Goal: Navigation & Orientation: Find specific page/section

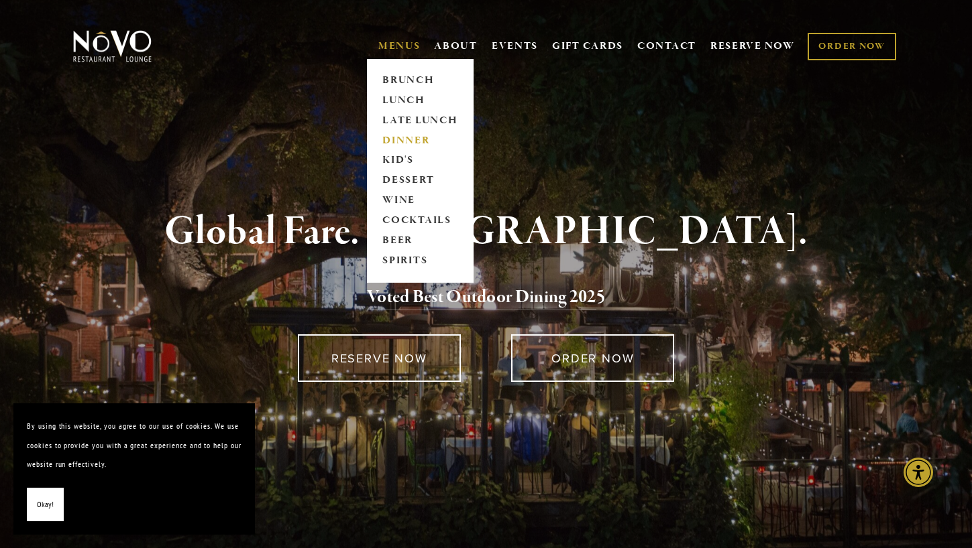
click at [416, 140] on link "DINNER" at bounding box center [420, 141] width 84 height 20
click at [400, 76] on link "BRUNCH" at bounding box center [420, 80] width 84 height 20
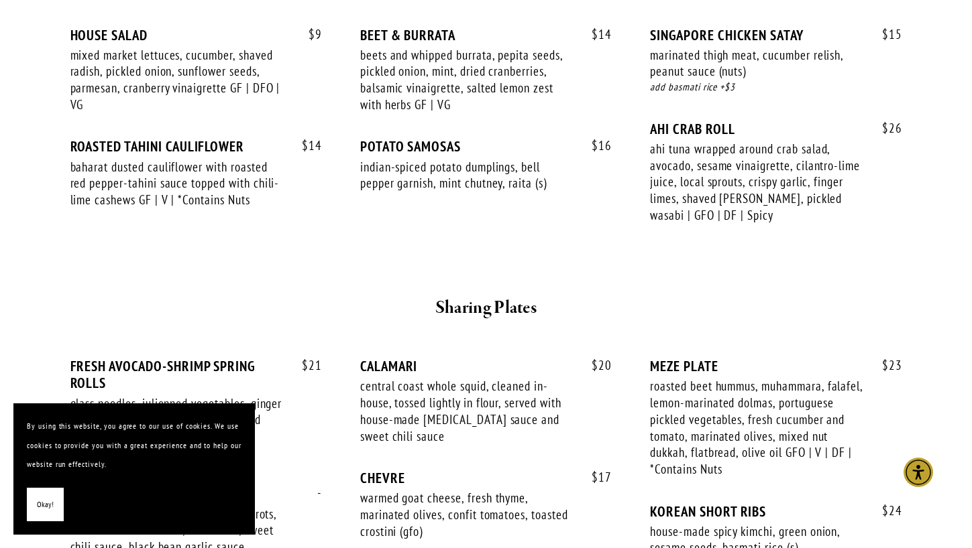
scroll to position [643, 0]
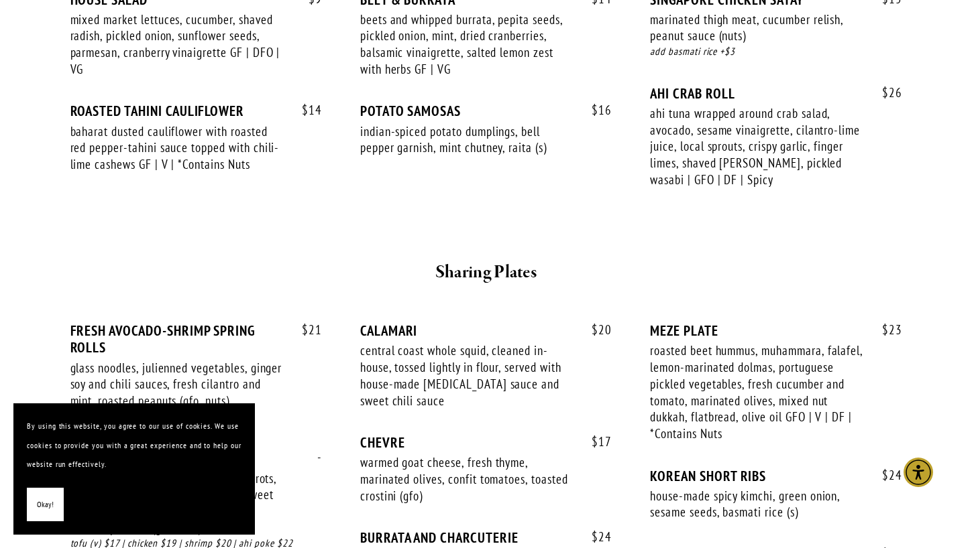
click at [37, 501] on span "Okay!" at bounding box center [45, 505] width 17 height 19
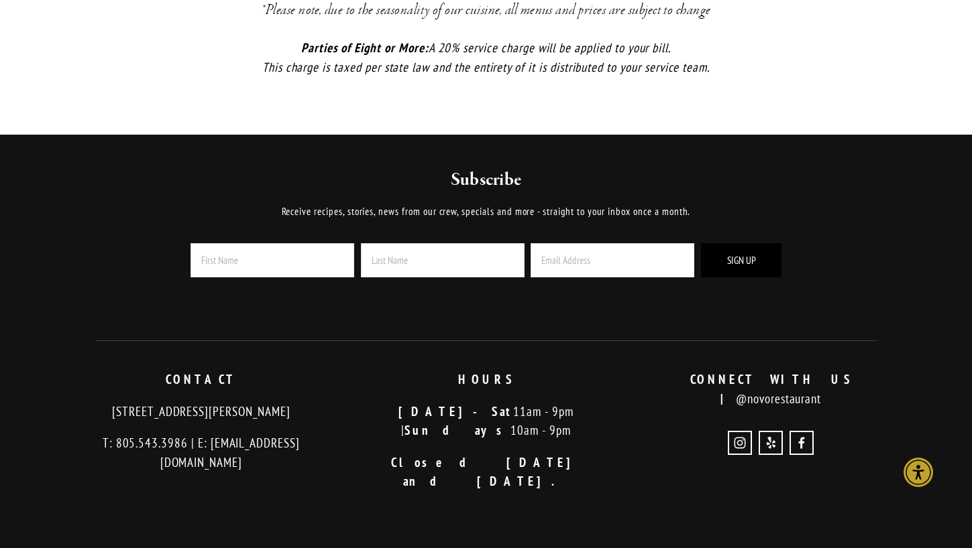
scroll to position [3165, 0]
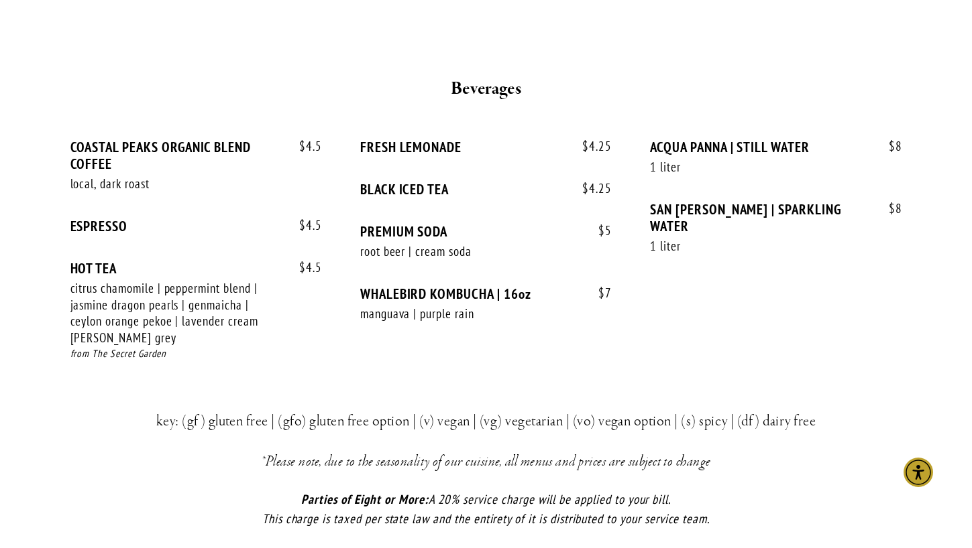
scroll to position [2799, 0]
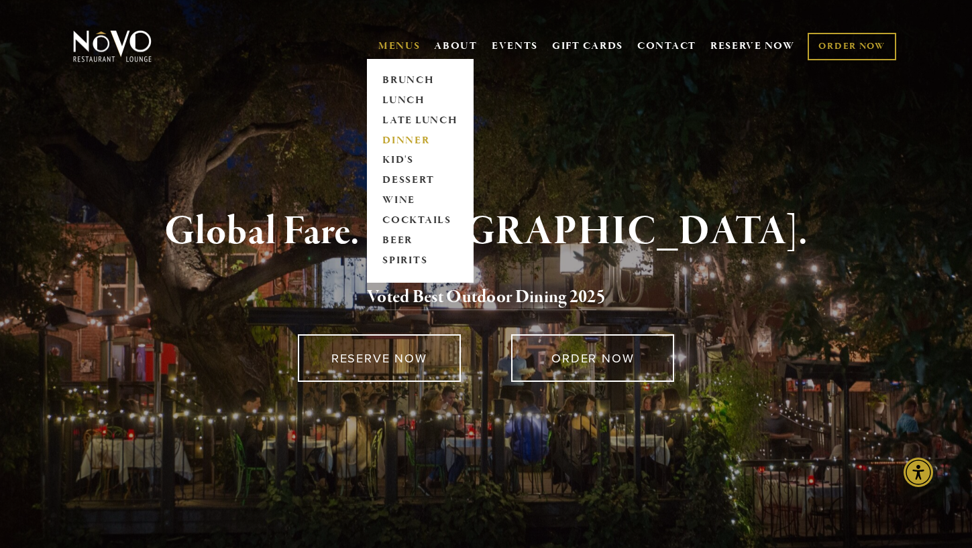
click at [408, 138] on link "DINNER" at bounding box center [420, 141] width 84 height 20
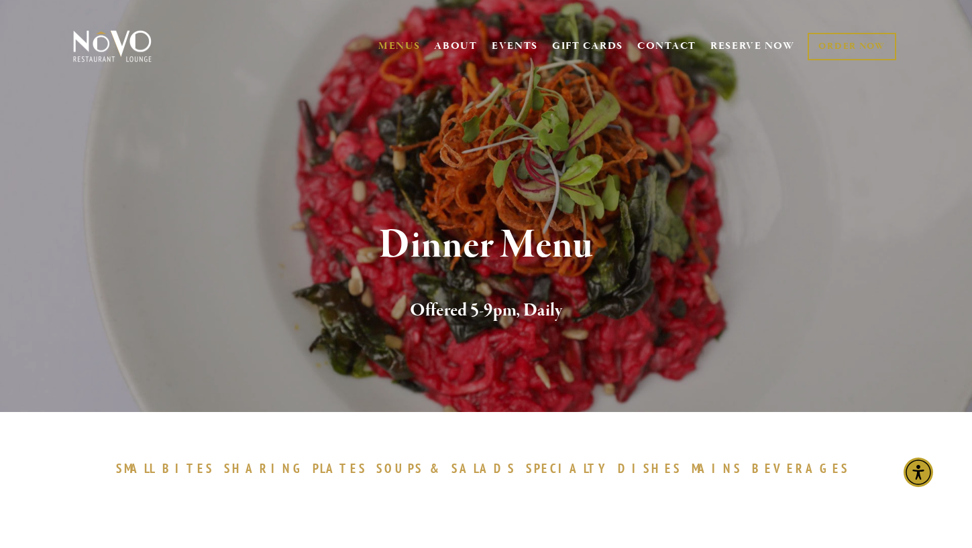
click at [545, 467] on span "SPECIALTY" at bounding box center [569, 469] width 86 height 16
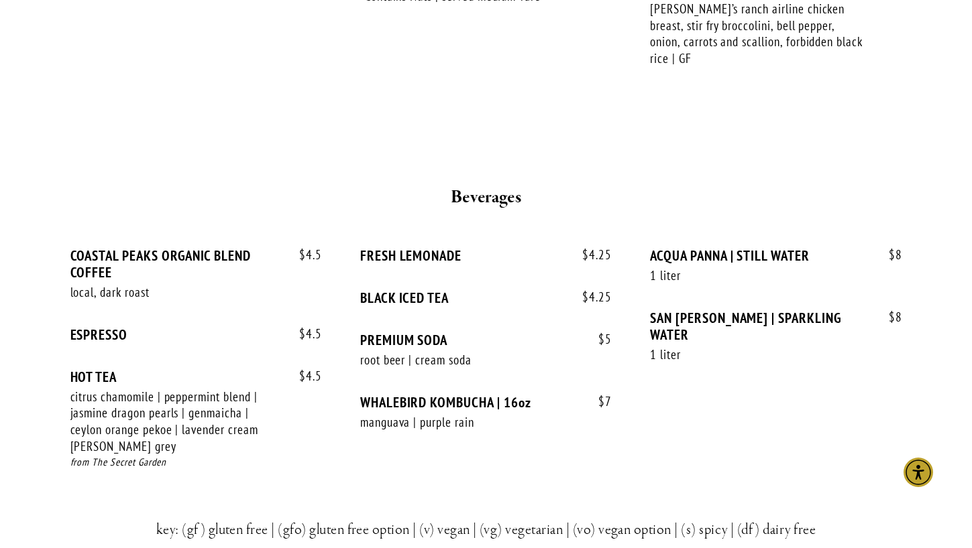
scroll to position [2596, 0]
